Goal: Task Accomplishment & Management: Complete application form

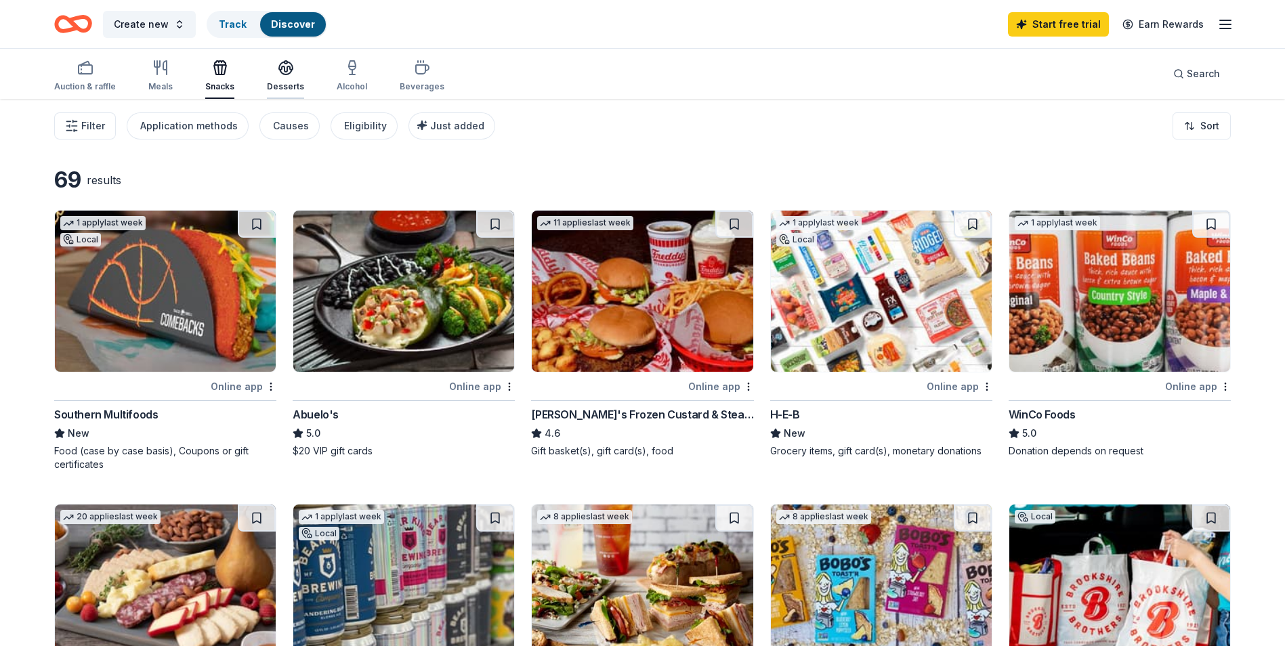
click at [287, 77] on div "Desserts" at bounding box center [285, 76] width 37 height 33
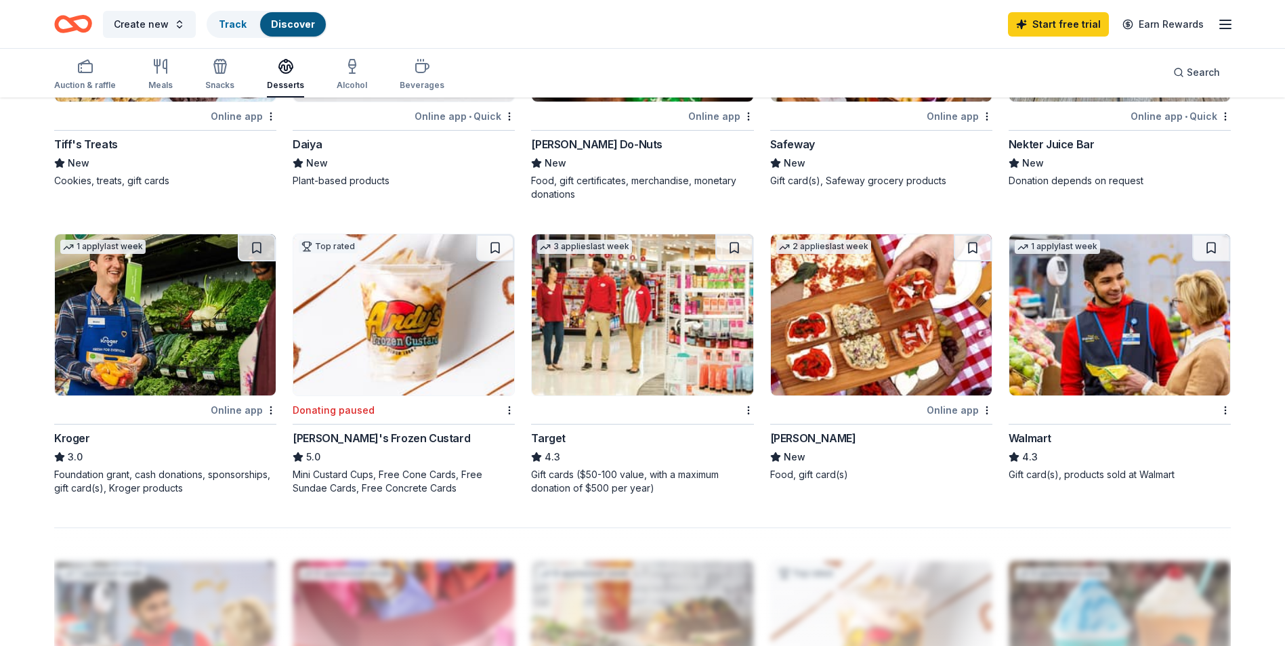
scroll to position [867, 0]
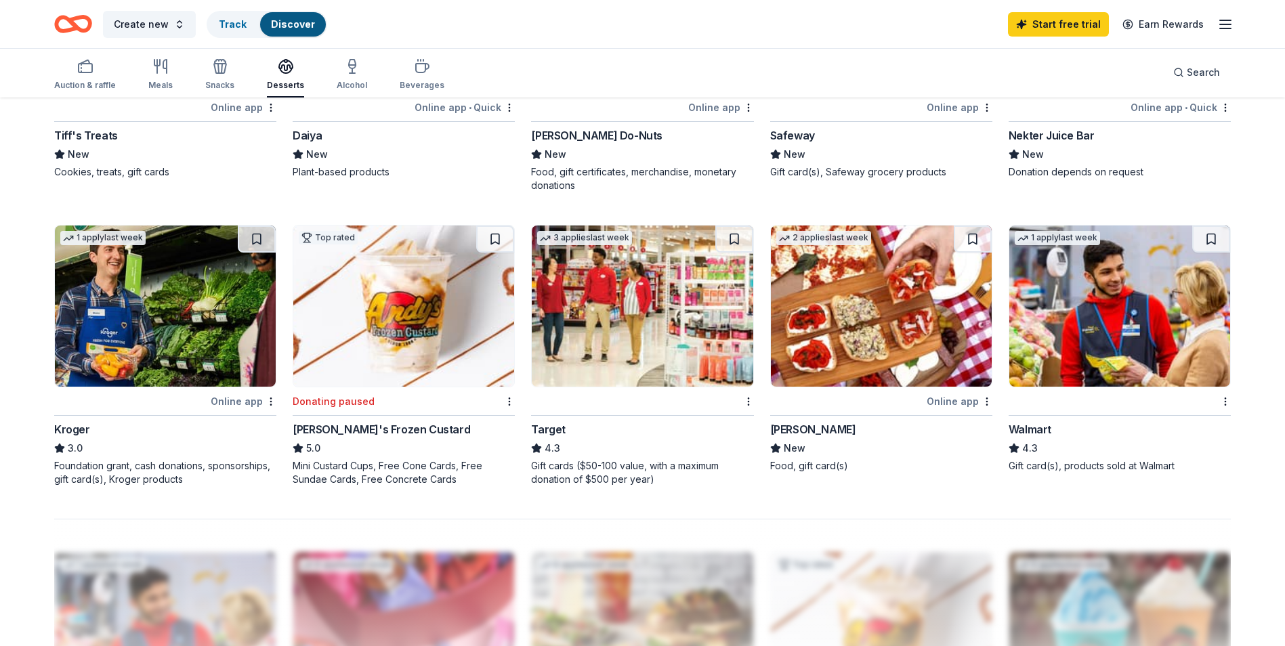
click at [1107, 301] on img at bounding box center [1119, 306] width 221 height 161
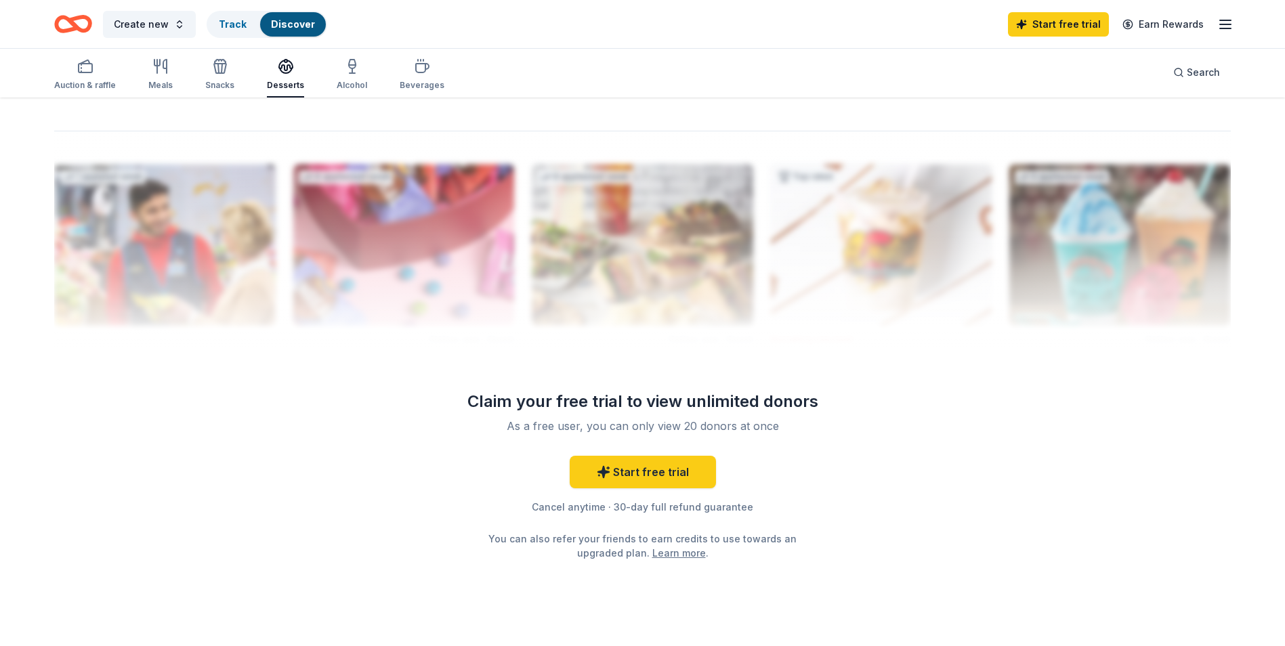
scroll to position [1283, 0]
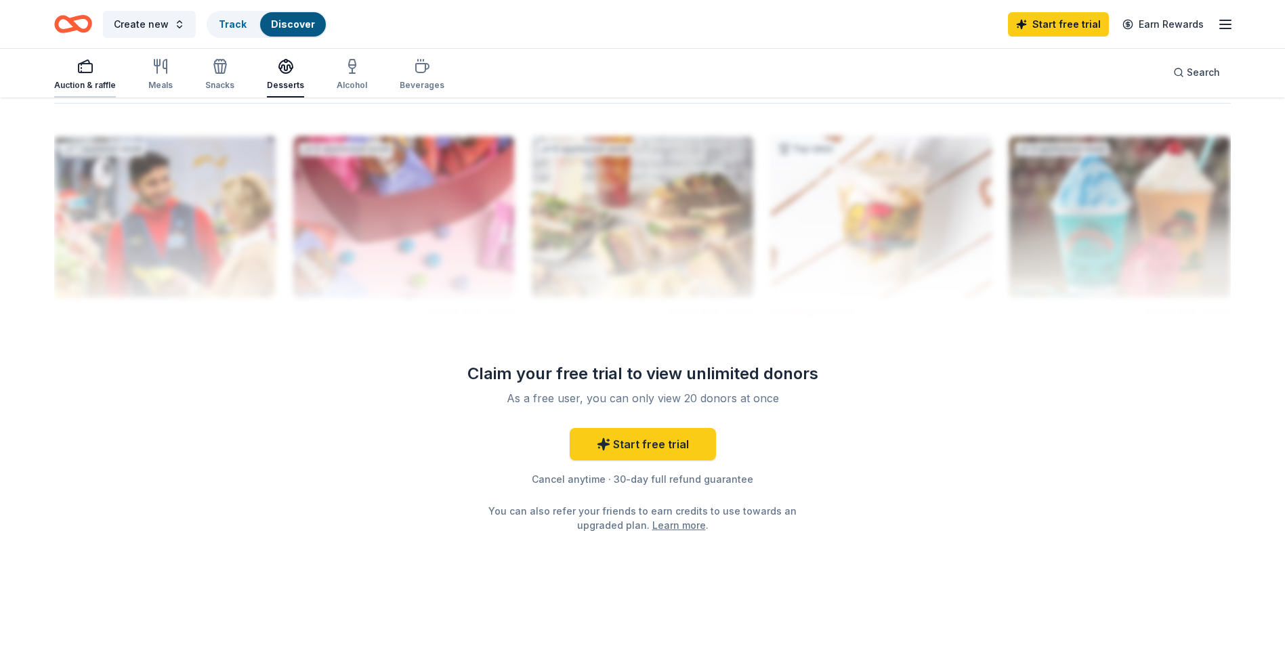
click at [91, 68] on rect "button" at bounding box center [86, 68] width 14 height 9
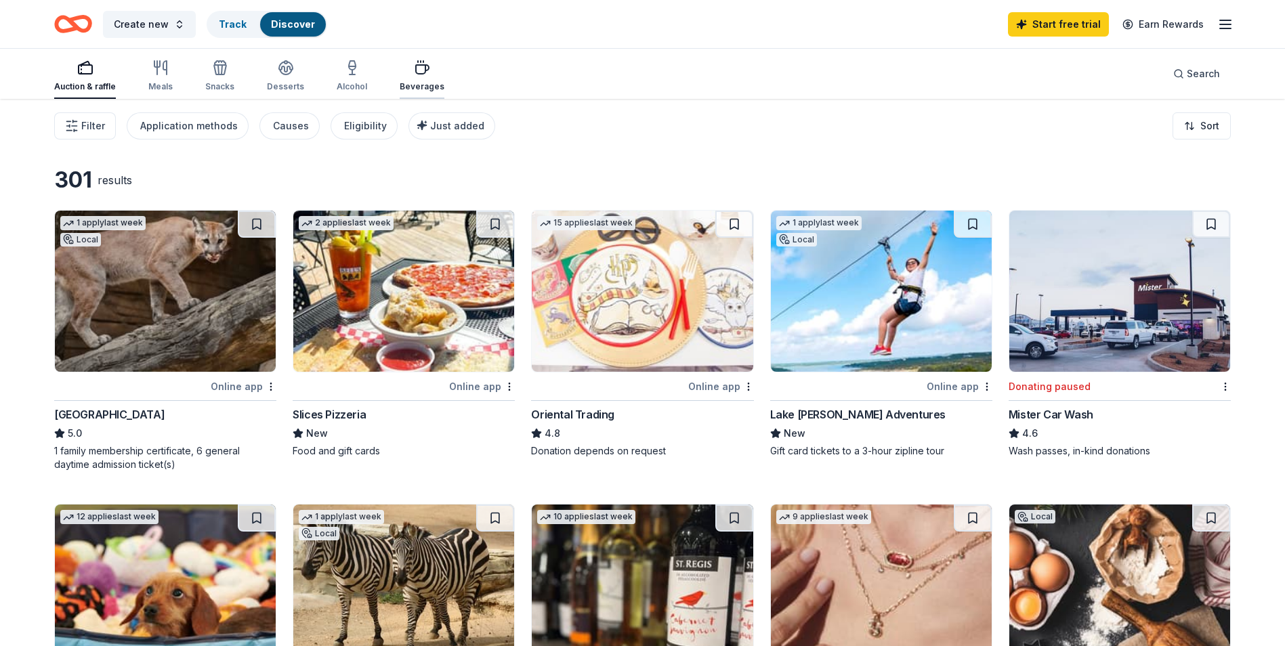
click at [422, 75] on icon "button" at bounding box center [422, 68] width 16 height 16
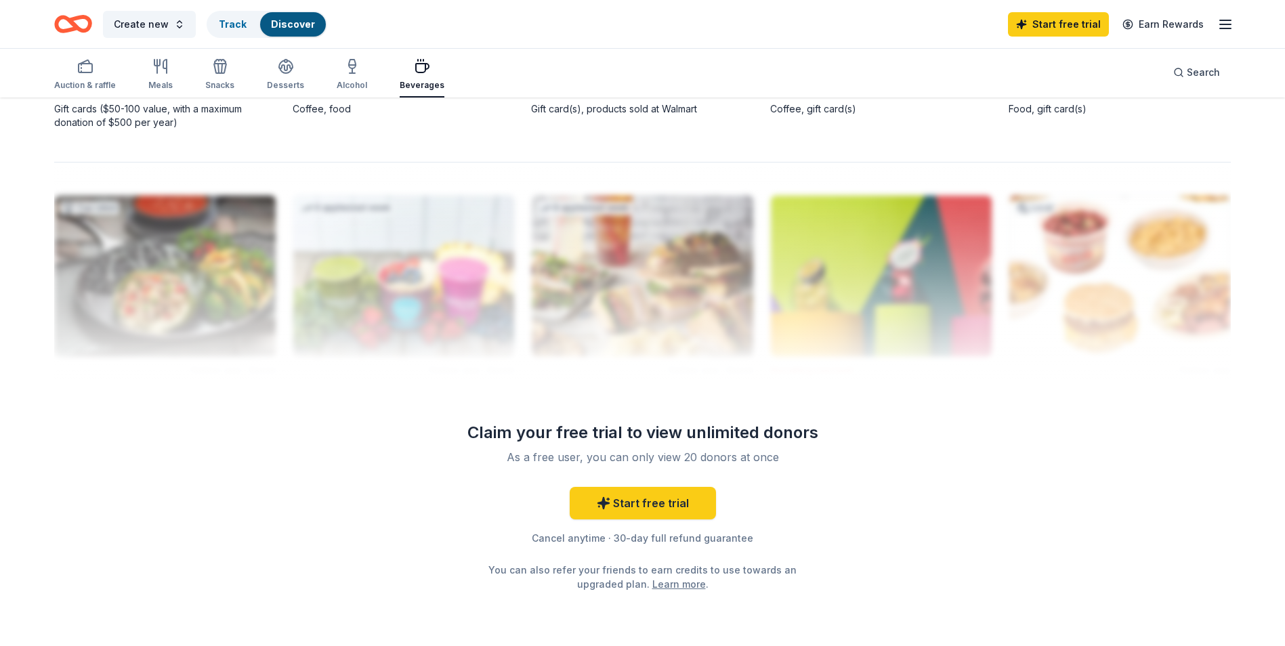
scroll to position [1270, 0]
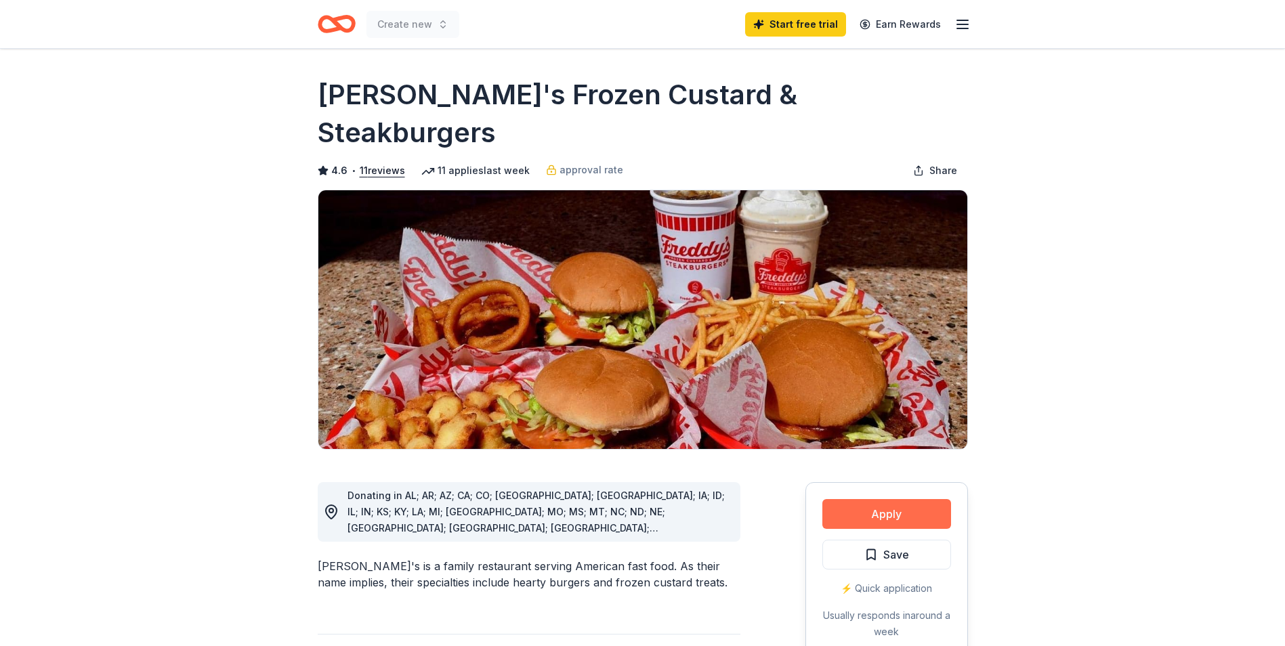
click at [875, 499] on button "Apply" at bounding box center [886, 514] width 129 height 30
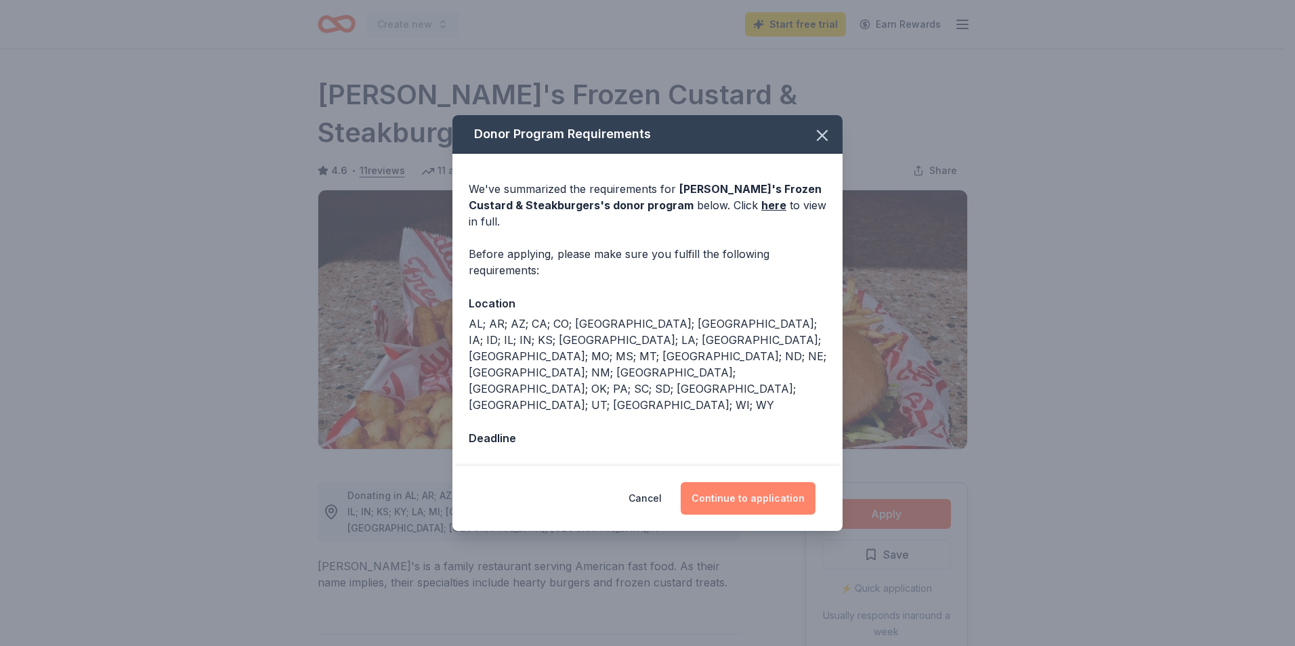
click at [740, 482] on button "Continue to application" at bounding box center [748, 498] width 135 height 33
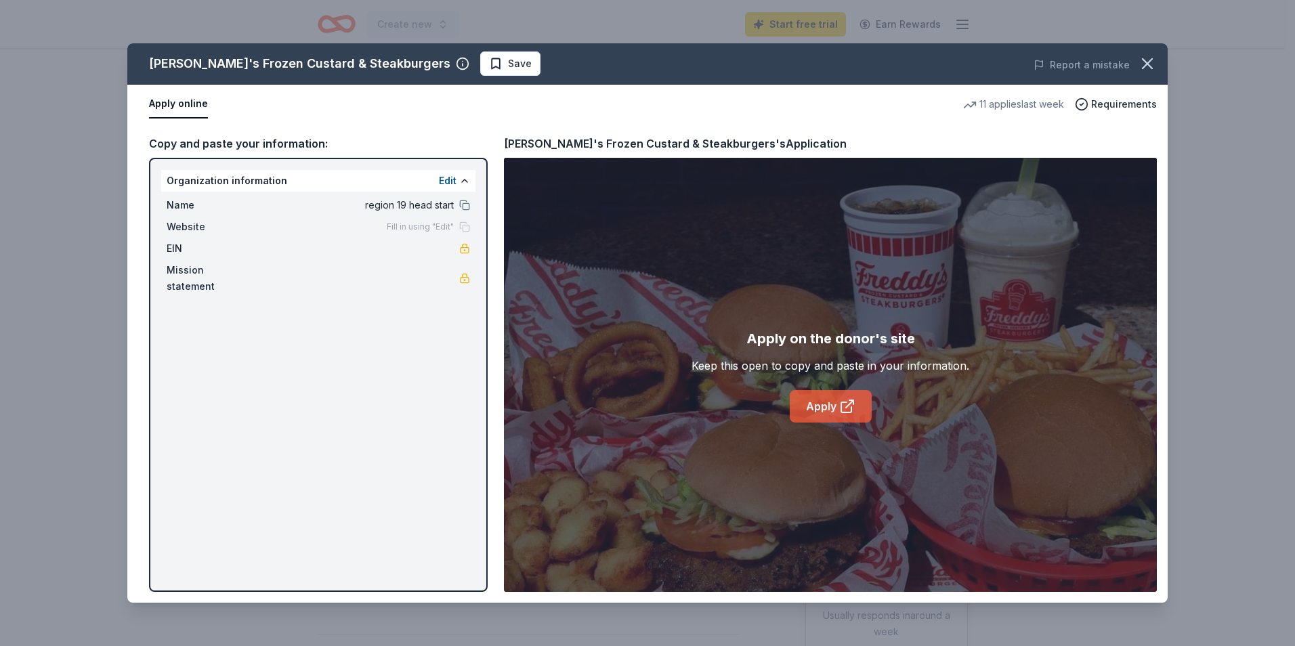
click at [824, 404] on link "Apply" at bounding box center [831, 406] width 82 height 33
click at [828, 404] on link "Apply" at bounding box center [831, 406] width 82 height 33
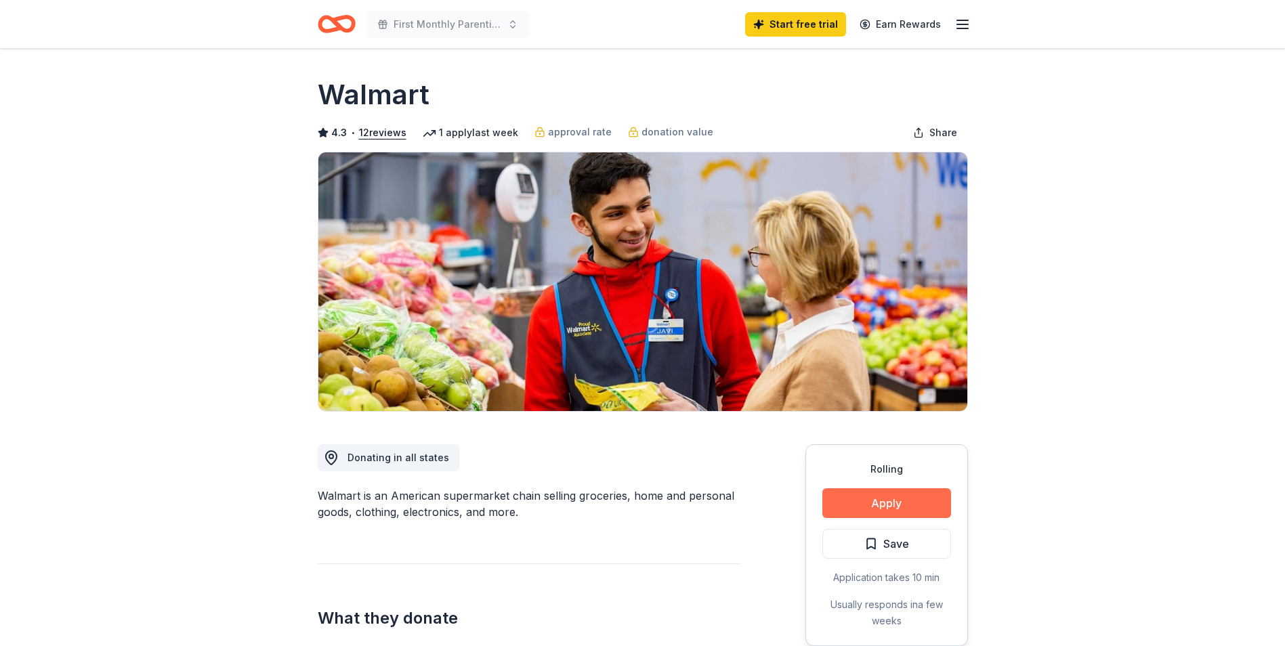
click at [890, 509] on button "Apply" at bounding box center [886, 503] width 129 height 30
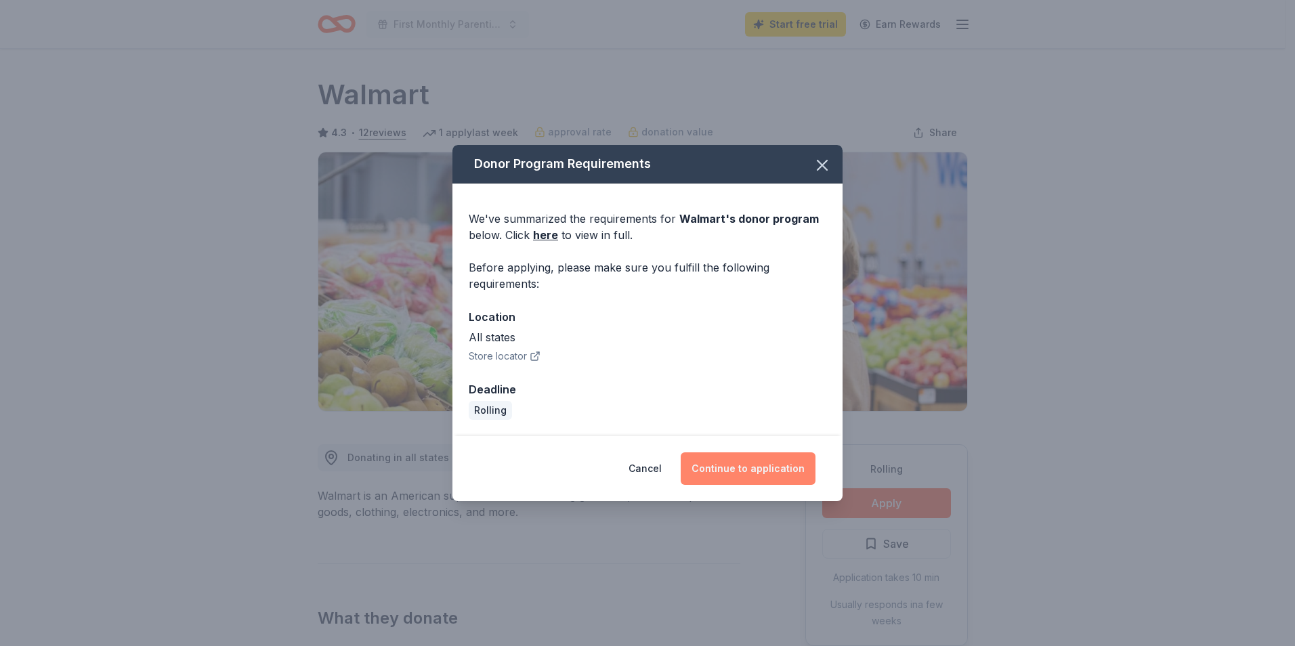
click at [736, 468] on button "Continue to application" at bounding box center [748, 469] width 135 height 33
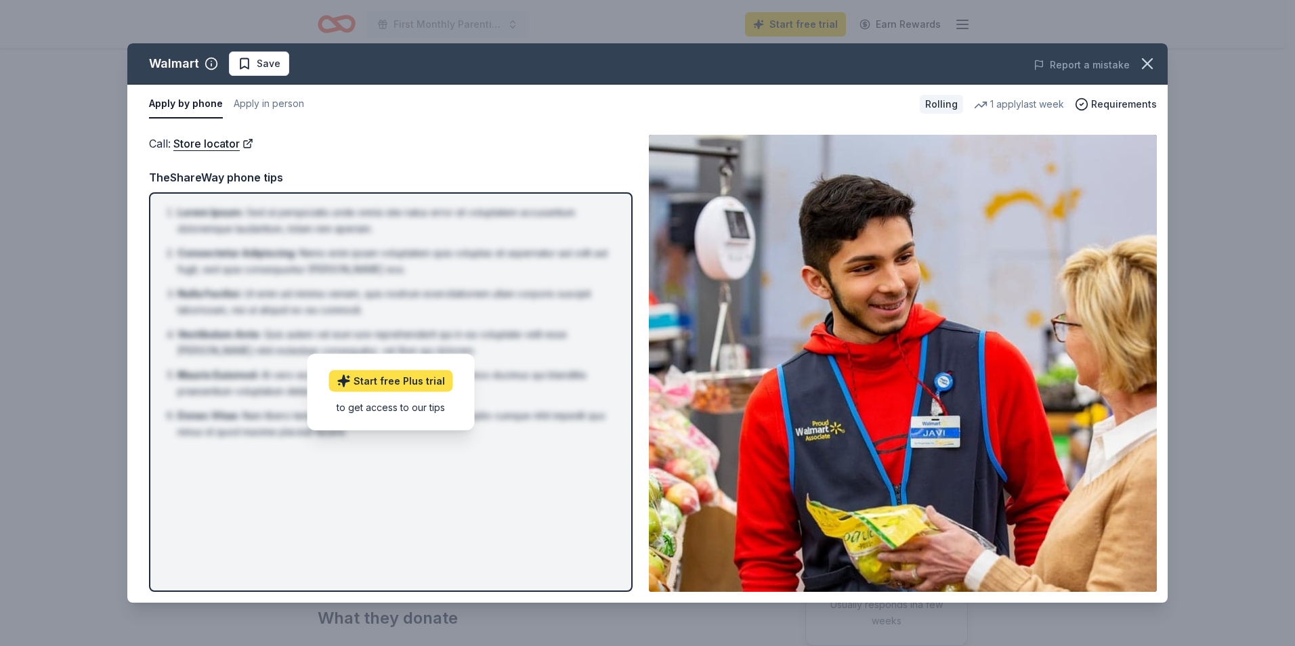
click at [396, 381] on link "Start free Plus trial" at bounding box center [391, 381] width 124 height 22
click at [1114, 101] on span "Requirements" at bounding box center [1124, 104] width 66 height 16
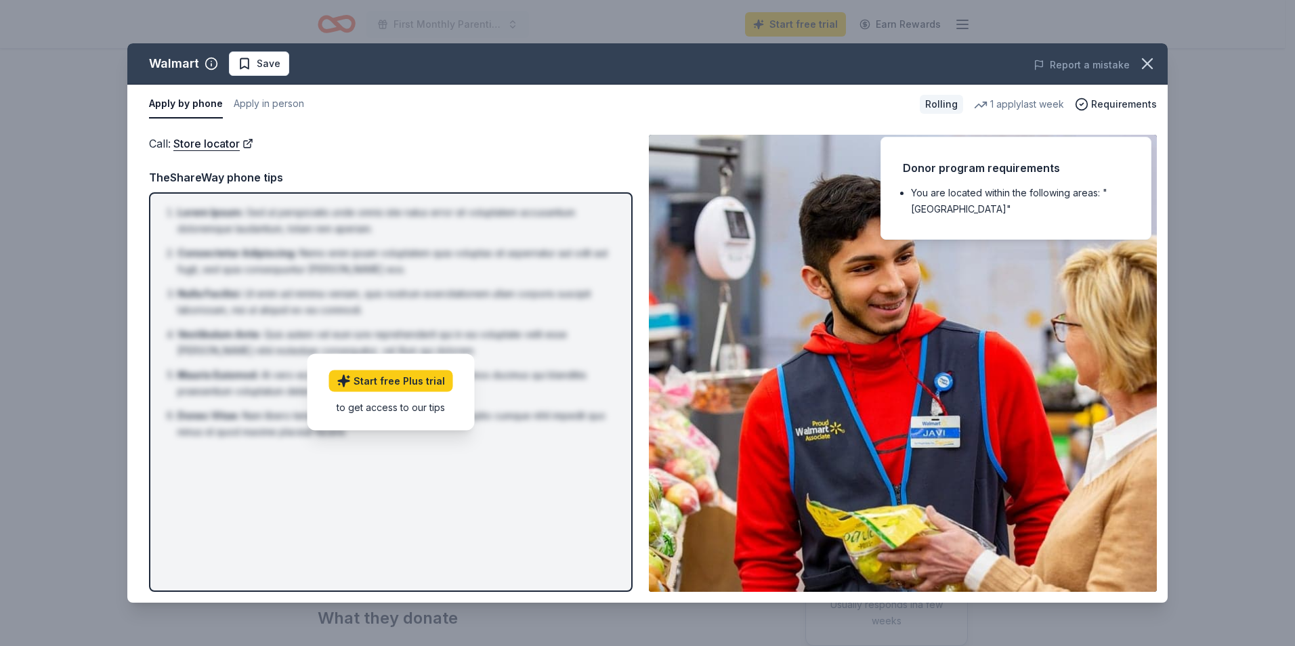
click at [733, 74] on div "Walmart Save" at bounding box center [439, 63] width 625 height 24
